Goal: Task Accomplishment & Management: Use online tool/utility

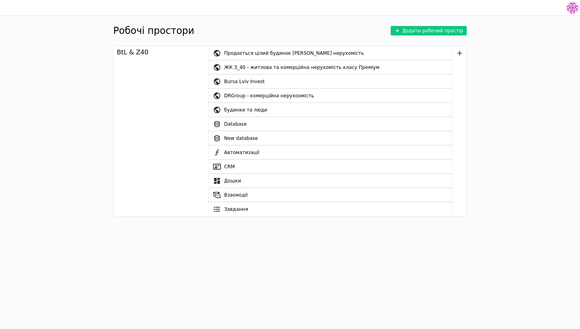
click at [251, 172] on link "CRM" at bounding box center [330, 167] width 244 height 14
click at [245, 166] on link "CRM" at bounding box center [330, 167] width 244 height 14
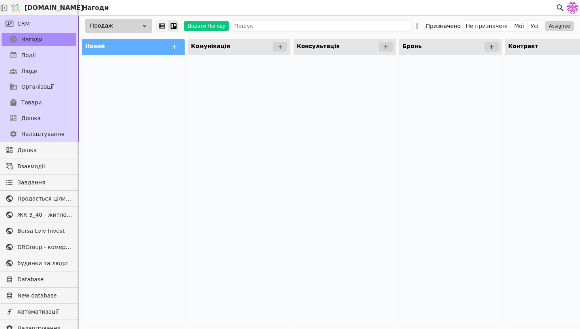
click at [114, 28] on div "Продаж" at bounding box center [118, 26] width 67 height 14
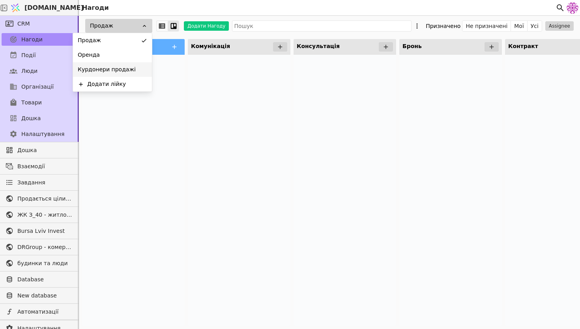
click at [121, 65] on span "Курдонери продажі" at bounding box center [107, 69] width 58 height 8
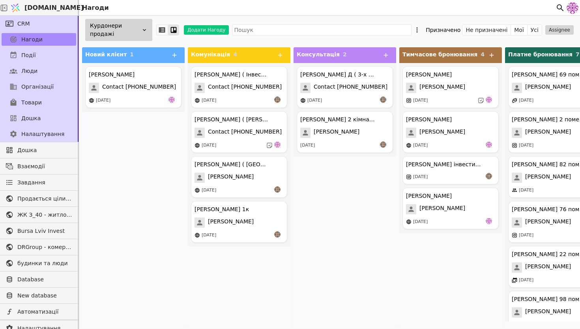
click at [132, 25] on div "Курдонери продажі" at bounding box center [118, 30] width 67 height 22
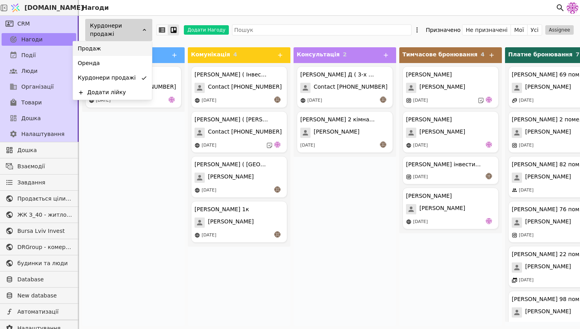
click at [123, 48] on div "Продаж" at bounding box center [112, 48] width 79 height 15
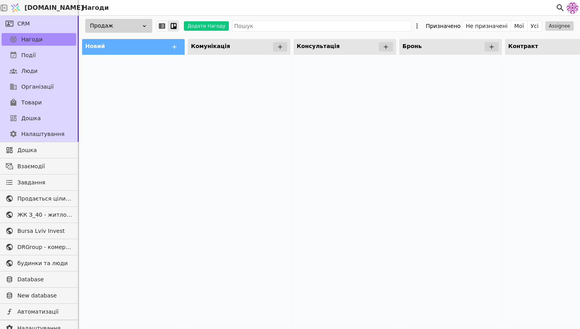
click at [128, 17] on div "Продаж Додати Нагоду Призначено Не призначені Мої Усі Assignee" at bounding box center [329, 26] width 501 height 20
click at [128, 26] on div "Продаж" at bounding box center [118, 26] width 67 height 14
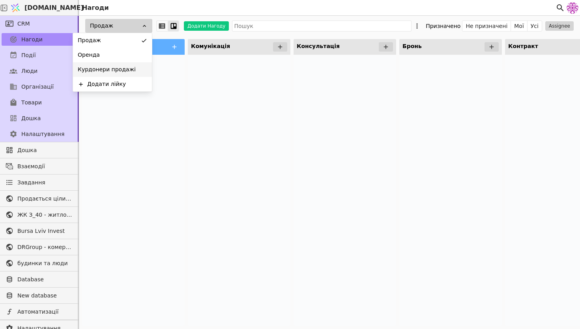
click at [121, 69] on span "Курдонери продажі" at bounding box center [107, 69] width 58 height 8
